Goal: Transaction & Acquisition: Purchase product/service

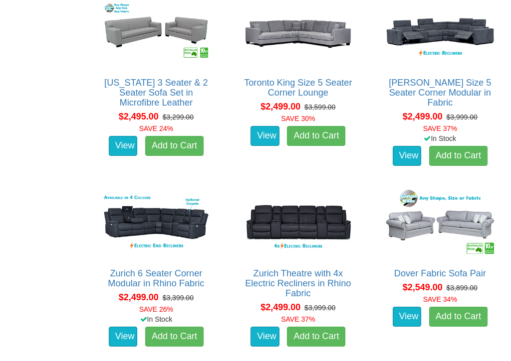
scroll to position [1914, 0]
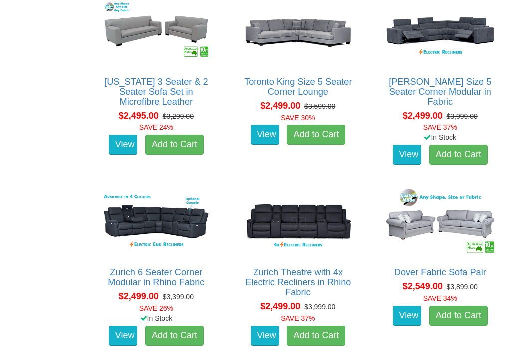
click at [448, 224] on img at bounding box center [440, 222] width 116 height 71
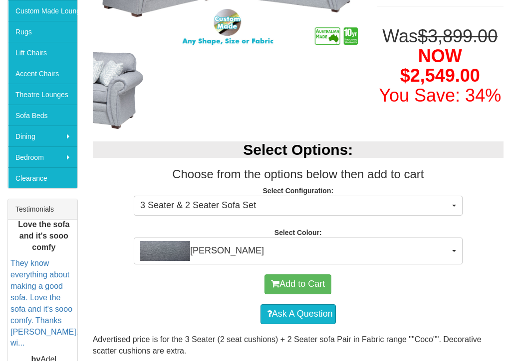
scroll to position [231, 0]
click at [454, 250] on button "Coco Slate" at bounding box center [298, 251] width 329 height 27
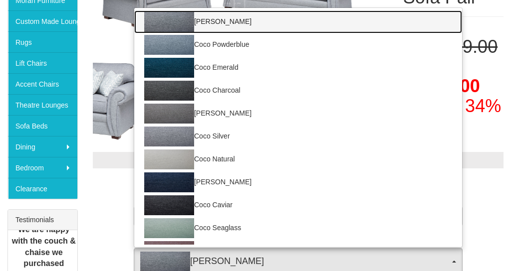
scroll to position [0, 0]
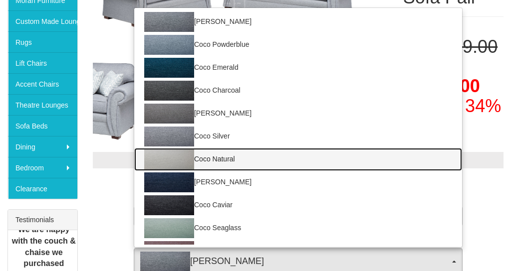
click at [179, 160] on img at bounding box center [169, 160] width 50 height 20
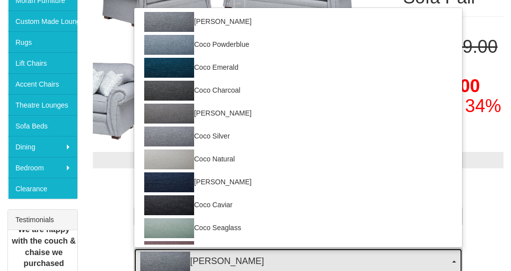
select select "167"
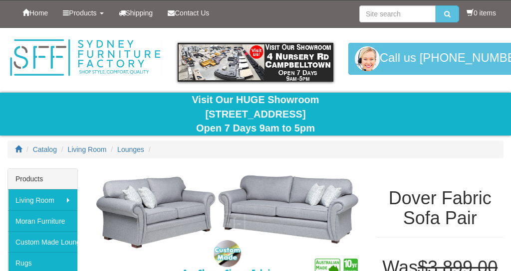
select select "167"
